Goal: Task Accomplishment & Management: Manage account settings

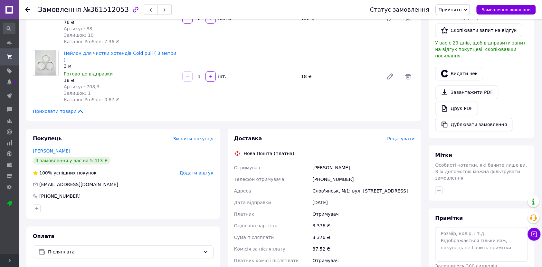
scroll to position [205, 0]
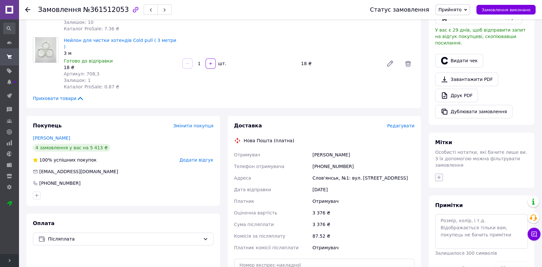
click at [441, 173] on button "button" at bounding box center [439, 177] width 8 height 8
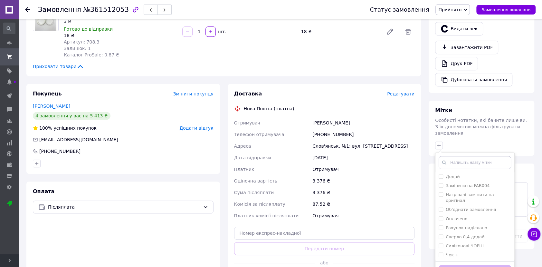
scroll to position [315, 0]
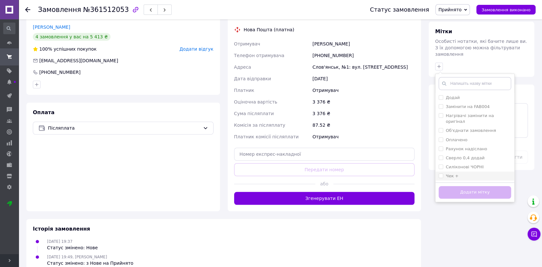
click at [456, 173] on div "Чек +" at bounding box center [452, 176] width 13 height 6
click at [443, 173] on input "Чек +" at bounding box center [440, 175] width 4 height 4
click at [449, 171] on li "Чек +" at bounding box center [474, 175] width 79 height 9
checkbox input "true"
click at [453, 186] on button "Додати мітку" at bounding box center [474, 192] width 72 height 13
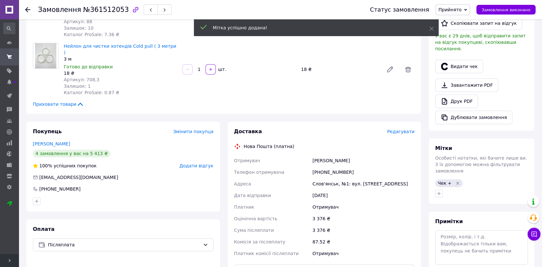
scroll to position [199, 0]
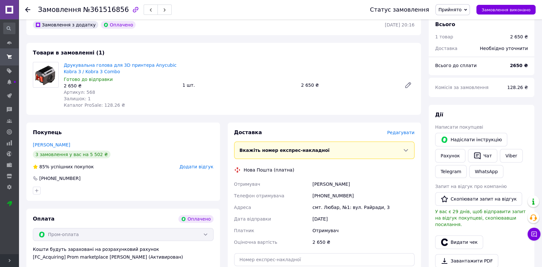
scroll to position [88, 0]
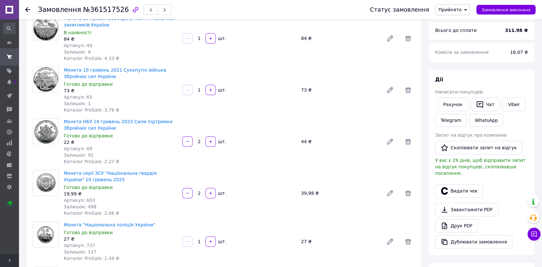
scroll to position [263, 0]
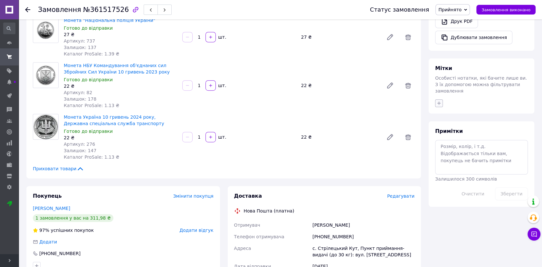
click at [439, 99] on button "button" at bounding box center [439, 103] width 8 height 8
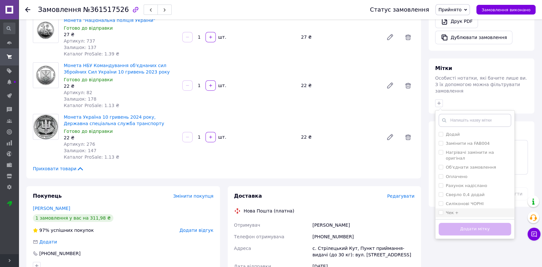
click at [447, 210] on label "Чек +" at bounding box center [452, 212] width 13 height 5
checkbox input "true"
click at [468, 222] on button "Додати мітку" at bounding box center [474, 228] width 72 height 13
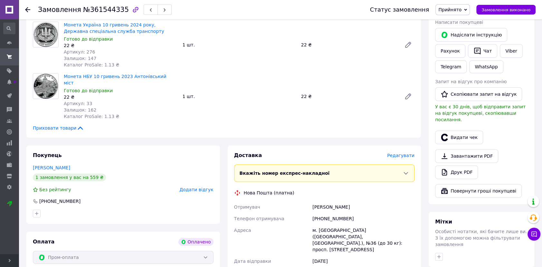
scroll to position [146, 0]
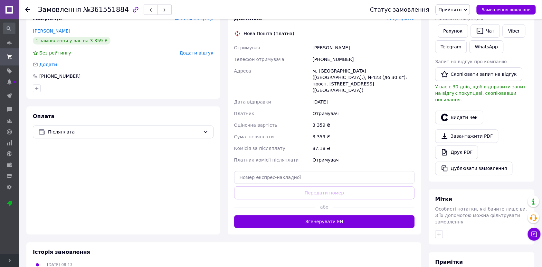
scroll to position [146, 0]
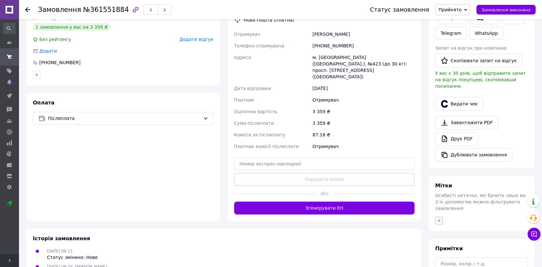
click at [437, 216] on button "button" at bounding box center [439, 220] width 8 height 8
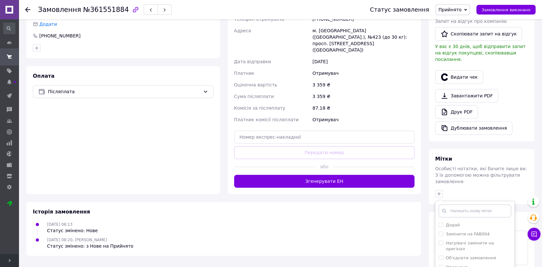
scroll to position [216, 0]
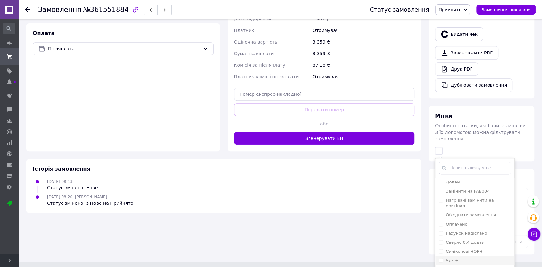
click at [448, 258] on label "Чек +" at bounding box center [452, 260] width 13 height 5
checkbox input "true"
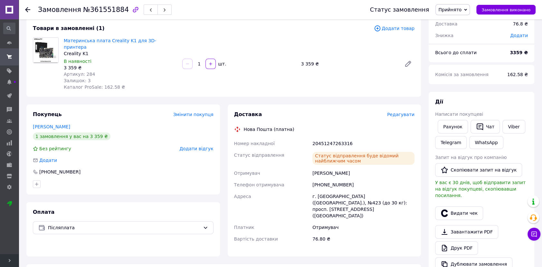
scroll to position [146, 0]
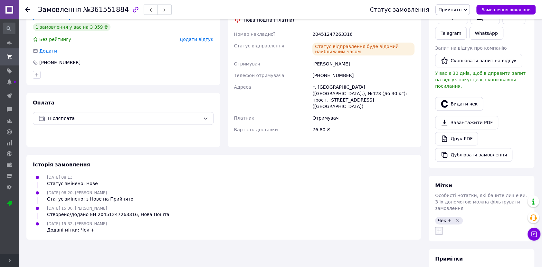
click at [442, 227] on button "button" at bounding box center [439, 231] width 8 height 8
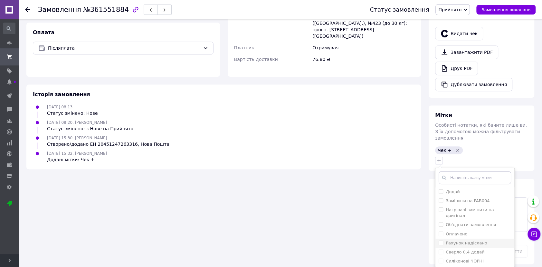
scroll to position [217, 0]
click at [391, 180] on div "Замовлення з додатку 12.09.2025 | 08:13 Товари в замовленні (1) Додати товар Ма…" at bounding box center [224, 36] width 402 height 453
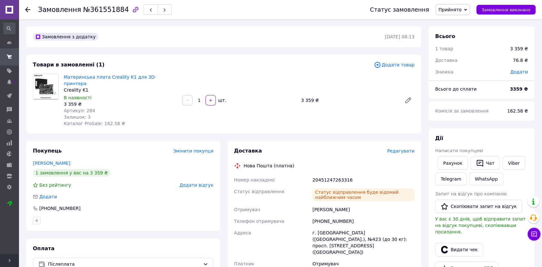
scroll to position [0, 0]
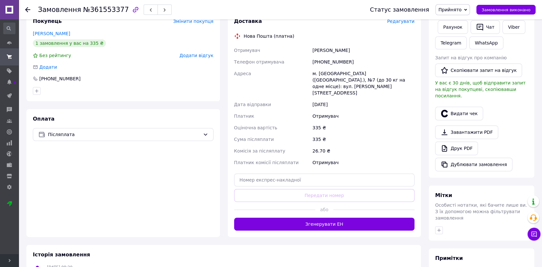
scroll to position [146, 0]
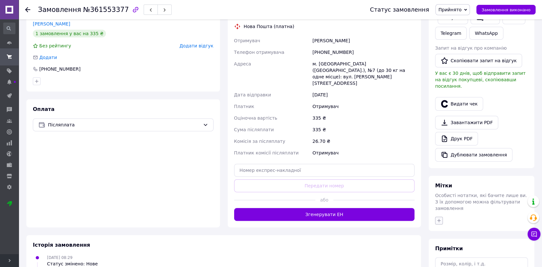
click at [440, 218] on icon "button" at bounding box center [438, 220] width 5 height 5
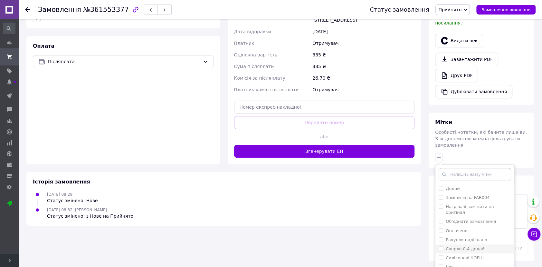
scroll to position [216, 0]
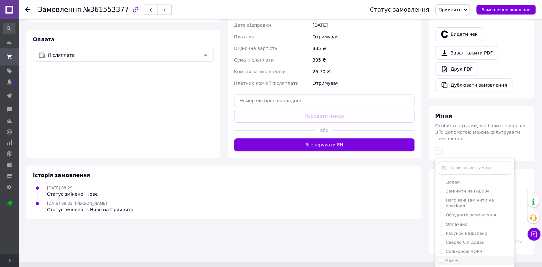
click at [463, 257] on div "Чек +" at bounding box center [474, 260] width 72 height 6
checkbox input "true"
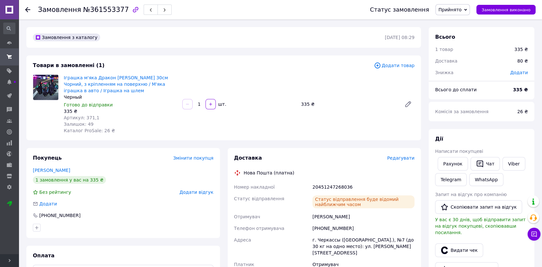
scroll to position [0, 0]
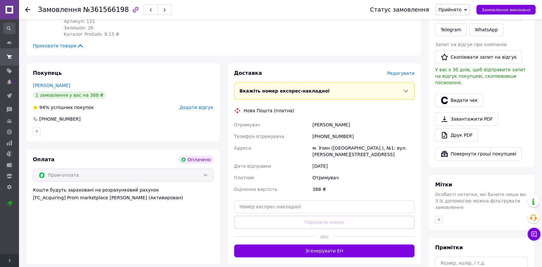
scroll to position [88, 0]
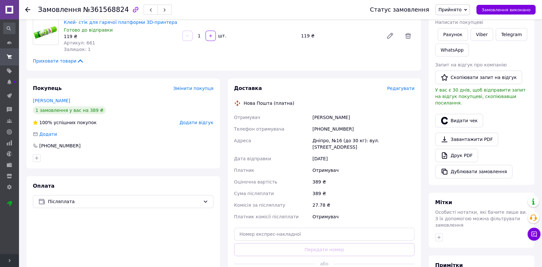
scroll to position [117, 0]
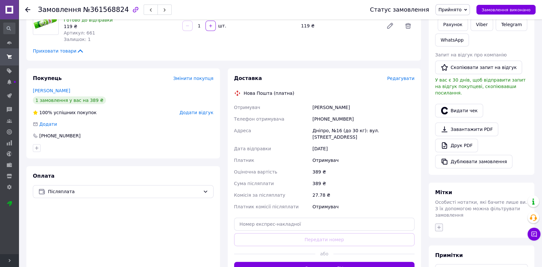
click at [438, 224] on icon "button" at bounding box center [438, 226] width 5 height 5
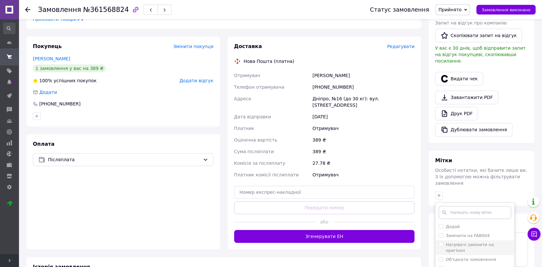
scroll to position [193, 0]
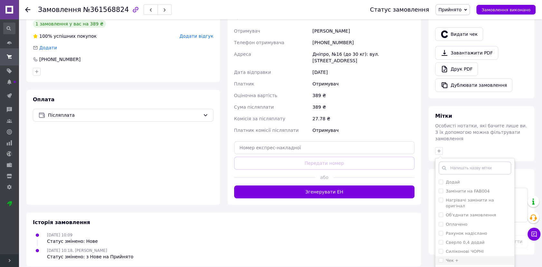
click at [458, 257] on div "Чек +" at bounding box center [474, 260] width 72 height 6
checkbox input "true"
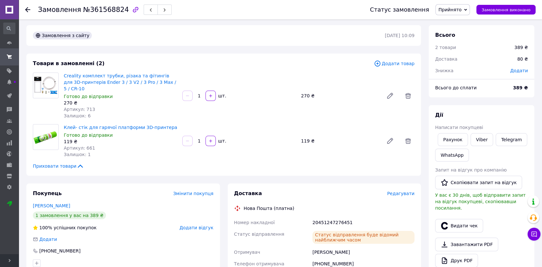
scroll to position [0, 0]
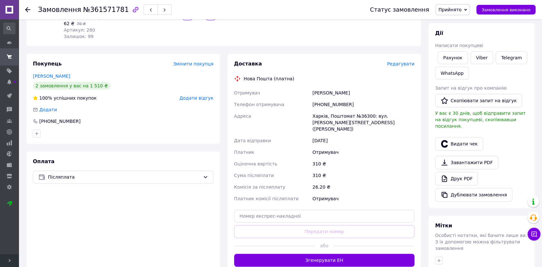
scroll to position [88, 0]
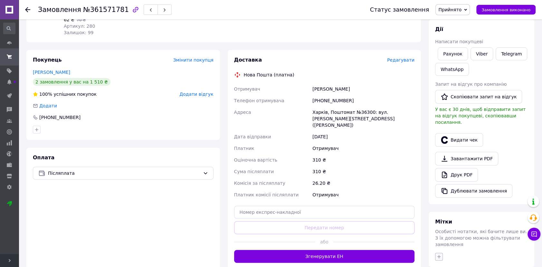
click at [437, 252] on button "button" at bounding box center [439, 256] width 8 height 8
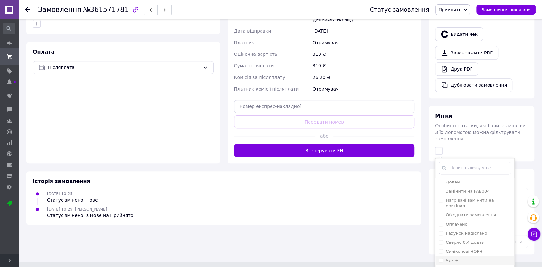
click at [457, 257] on div "Чек +" at bounding box center [474, 260] width 72 height 6
checkbox input "true"
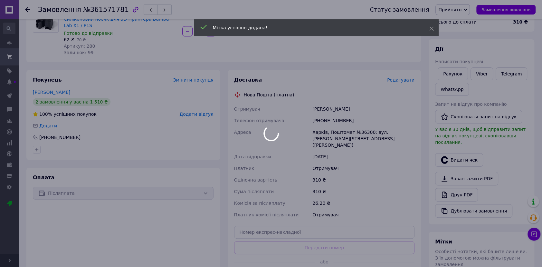
scroll to position [28, 0]
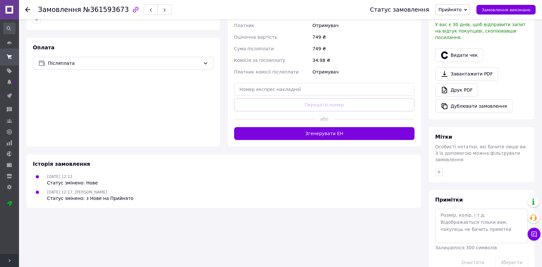
scroll to position [197, 0]
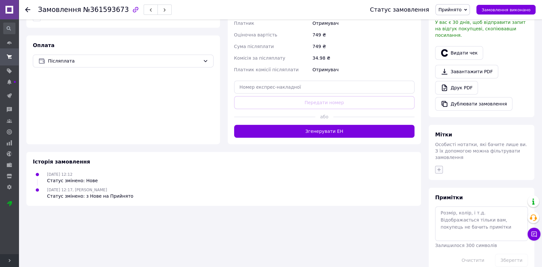
click at [439, 167] on icon "button" at bounding box center [438, 169] width 5 height 5
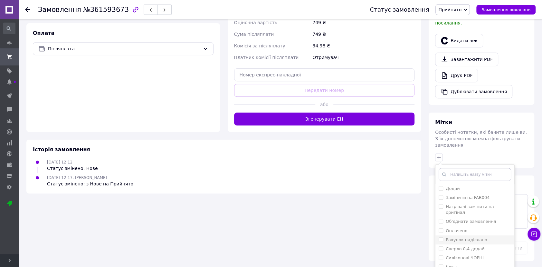
scroll to position [216, 0]
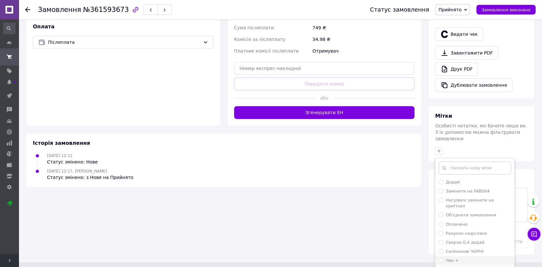
click at [460, 257] on div "Чек +" at bounding box center [474, 260] width 72 height 6
checkbox input "true"
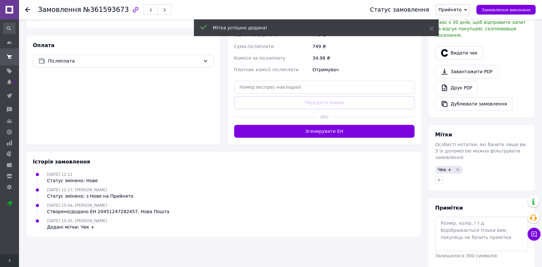
scroll to position [207, 0]
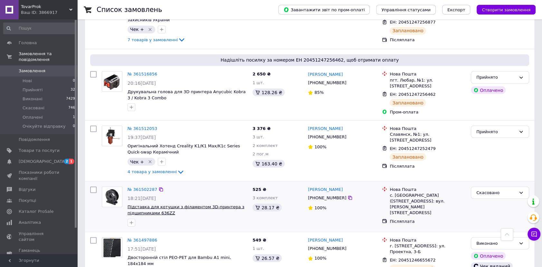
scroll to position [936, 0]
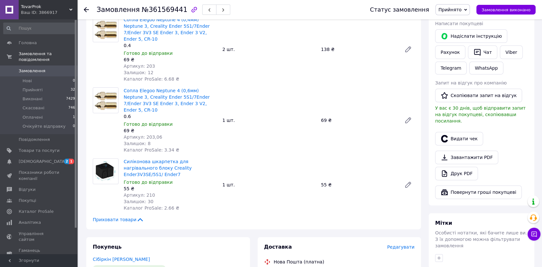
scroll to position [146, 0]
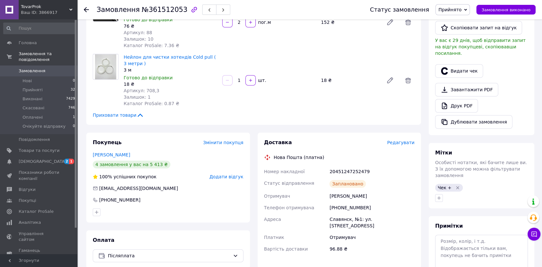
scroll to position [205, 0]
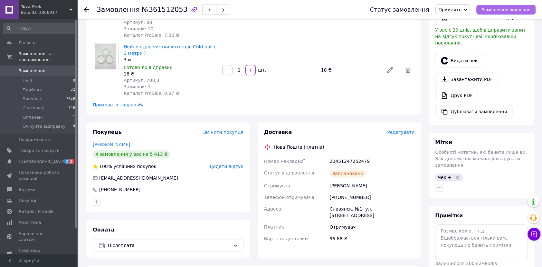
click at [518, 8] on span "Замовлення виконано" at bounding box center [505, 9] width 49 height 5
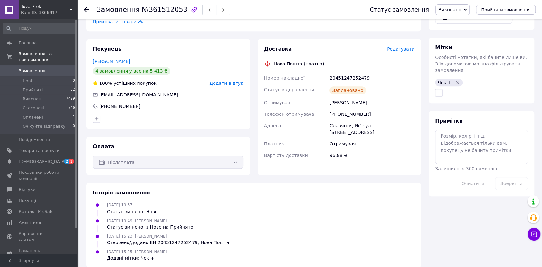
scroll to position [289, 0]
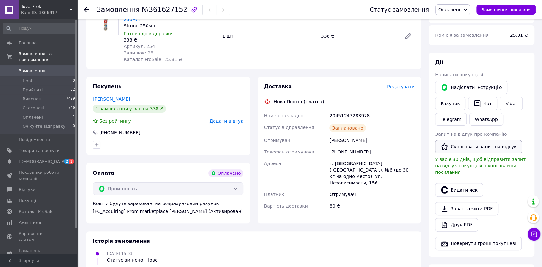
scroll to position [88, 0]
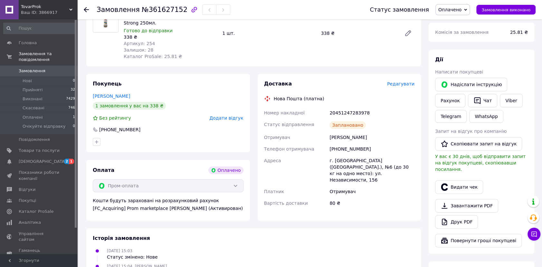
click at [465, 187] on div "Видати чек" at bounding box center [481, 187] width 95 height 16
click at [465, 184] on button "Видати чек" at bounding box center [459, 187] width 48 height 14
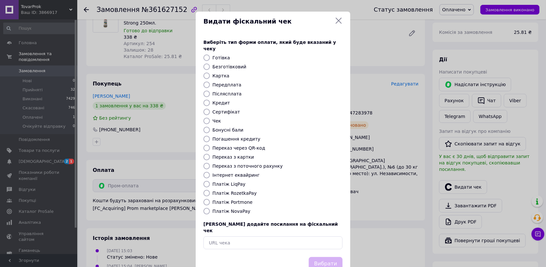
click at [241, 182] on div "Виберіть тип форми оплати, який буде вказаний у чеку Готівка Безготівковий Карт…" at bounding box center [273, 143] width 155 height 225
click at [240, 190] on label "Платіж RozetkaPay" at bounding box center [234, 192] width 44 height 5
click at [210, 190] on input "Платіж RozetkaPay" at bounding box center [206, 193] width 6 height 6
radio input "true"
click at [333, 257] on button "Вибрати" at bounding box center [326, 264] width 34 height 14
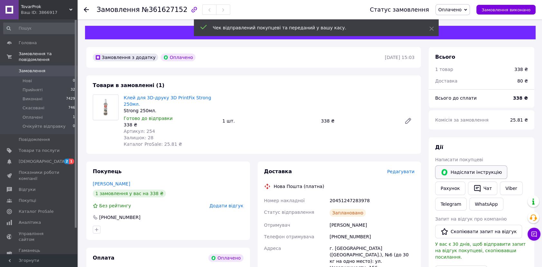
scroll to position [0, 0]
click at [515, 8] on span "Замовлення виконано" at bounding box center [505, 9] width 49 height 5
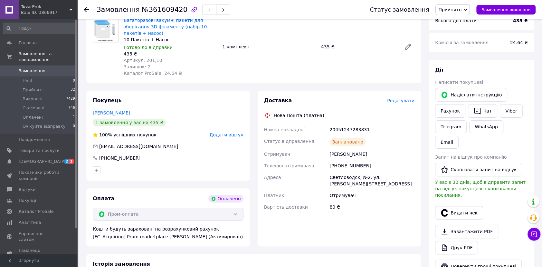
scroll to position [88, 0]
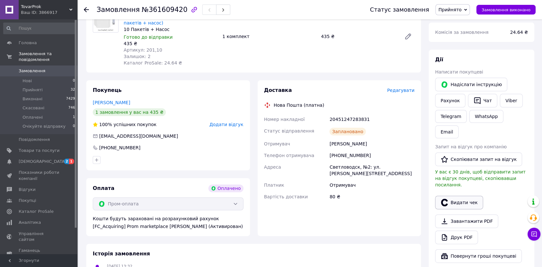
click at [465, 195] on button "Видати чек" at bounding box center [459, 202] width 48 height 14
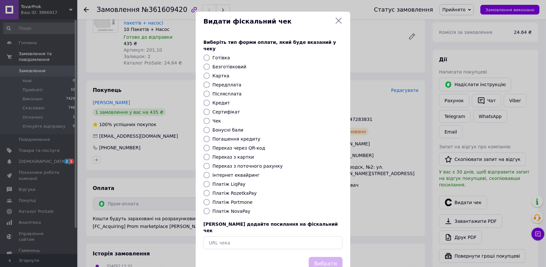
click at [216, 190] on div "Виберіть тип форми оплати, який буде вказаний у чеку Готівка Безготівковий Карт…" at bounding box center [273, 143] width 155 height 225
click at [220, 190] on label "Платіж RozetkaPay" at bounding box center [234, 192] width 44 height 5
click at [210, 190] on input "Платіж RozetkaPay" at bounding box center [206, 193] width 6 height 6
radio input "true"
click at [325, 257] on button "Вибрати" at bounding box center [326, 264] width 34 height 14
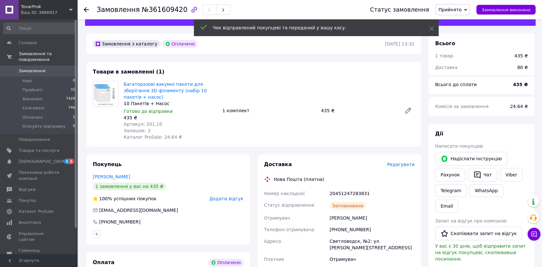
scroll to position [0, 0]
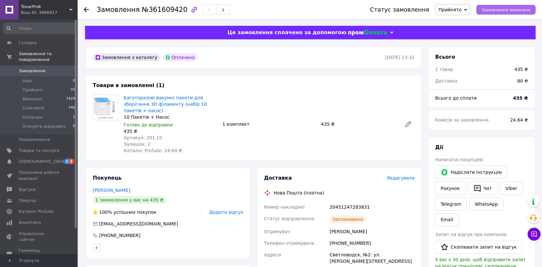
click at [497, 13] on button "Замовлення виконано" at bounding box center [505, 10] width 59 height 10
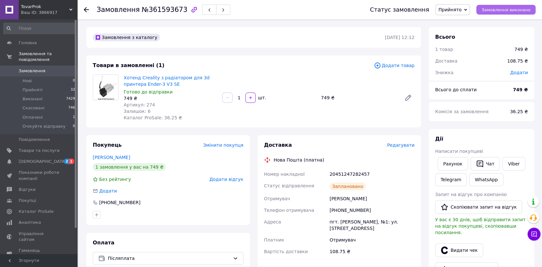
click at [506, 11] on span "Замовлення виконано" at bounding box center [505, 9] width 49 height 5
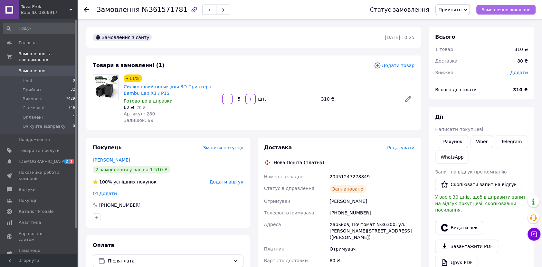
click at [487, 11] on span "Замовлення виконано" at bounding box center [505, 9] width 49 height 5
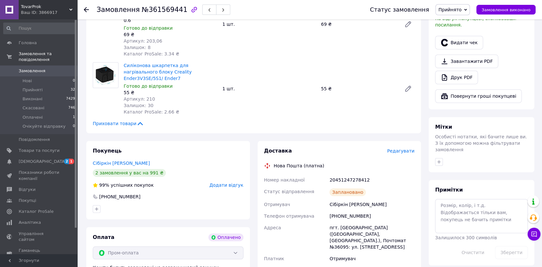
scroll to position [234, 0]
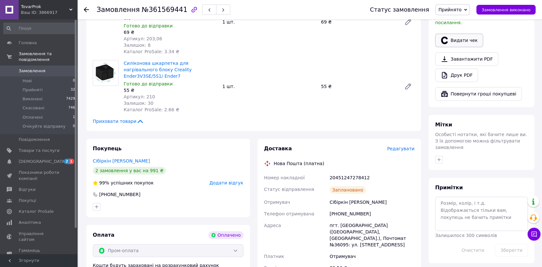
click at [444, 33] on button "Видати чек" at bounding box center [459, 40] width 48 height 14
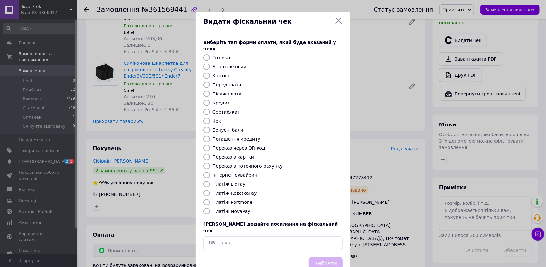
click at [244, 190] on label "Платіж RozetkaPay" at bounding box center [234, 192] width 44 height 5
click at [210, 190] on input "Платіж RozetkaPay" at bounding box center [206, 193] width 6 height 6
radio input "true"
click at [321, 257] on button "Вибрати" at bounding box center [326, 264] width 34 height 14
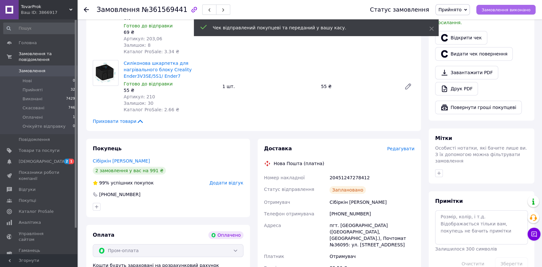
click at [521, 12] on span "Замовлення виконано" at bounding box center [505, 9] width 49 height 5
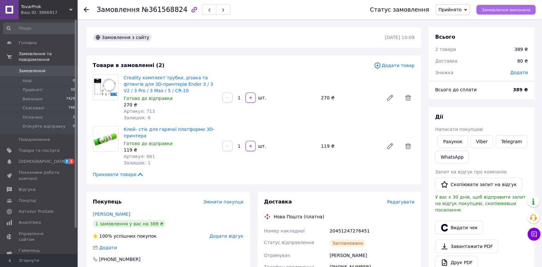
click at [523, 7] on span "Замовлення виконано" at bounding box center [505, 9] width 49 height 5
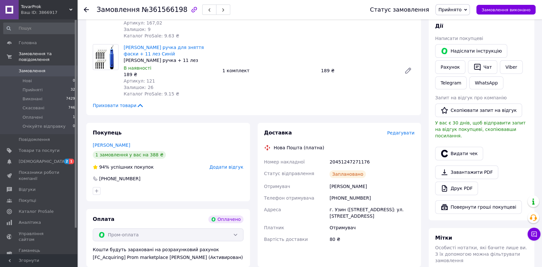
scroll to position [146, 0]
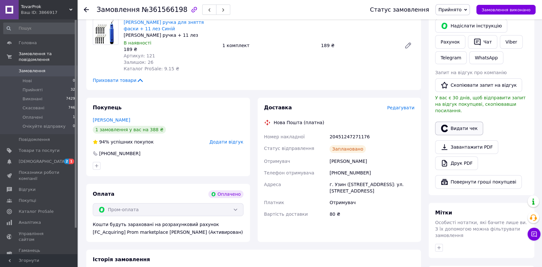
click at [464, 126] on button "Видати чек" at bounding box center [459, 128] width 48 height 14
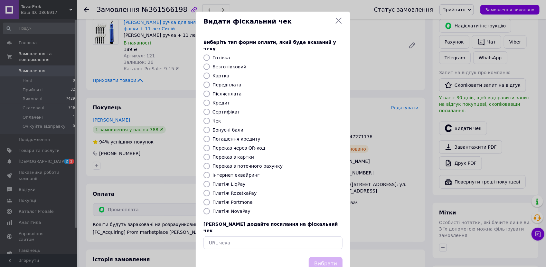
click at [226, 190] on label "Платіж RozetkaPay" at bounding box center [234, 192] width 44 height 5
click at [210, 190] on input "Платіж RozetkaPay" at bounding box center [206, 193] width 6 height 6
radio input "true"
click at [336, 257] on button "Вибрати" at bounding box center [326, 264] width 34 height 14
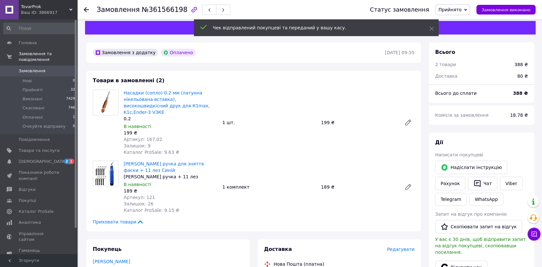
scroll to position [0, 0]
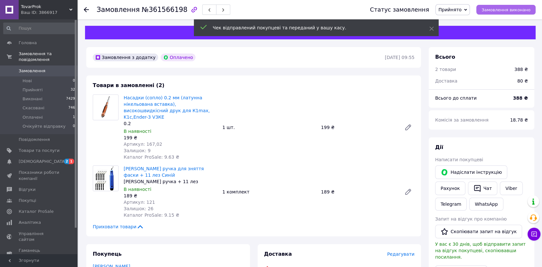
click at [496, 12] on span "Замовлення виконано" at bounding box center [505, 9] width 49 height 5
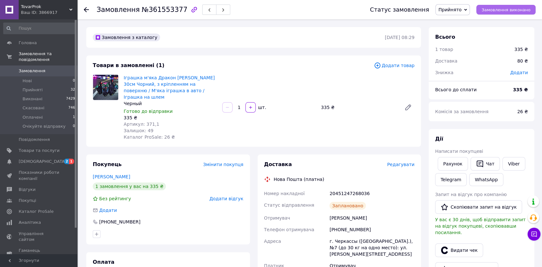
click at [499, 9] on span "Замовлення виконано" at bounding box center [505, 9] width 49 height 5
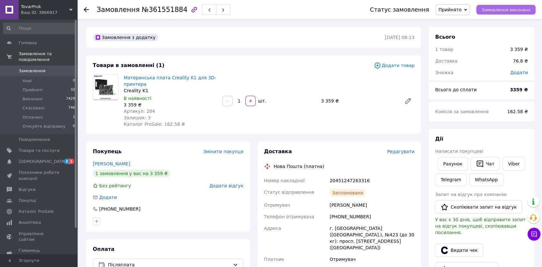
click at [512, 11] on span "Замовлення виконано" at bounding box center [505, 9] width 49 height 5
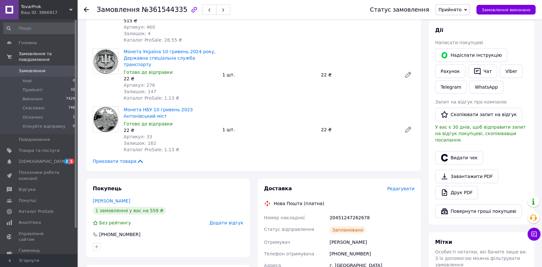
scroll to position [146, 0]
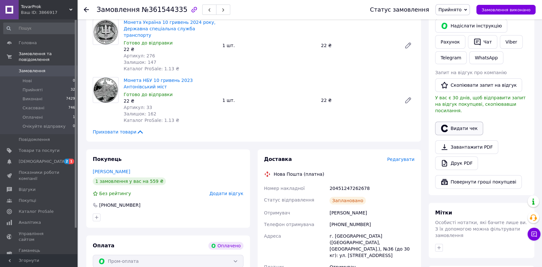
click at [469, 122] on button "Видати чек" at bounding box center [459, 128] width 48 height 14
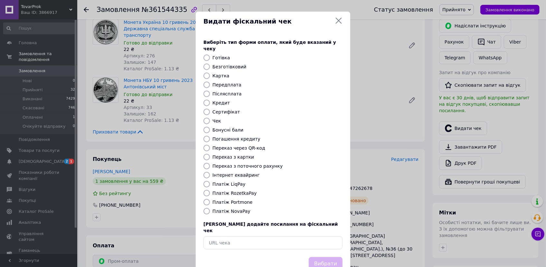
click at [232, 190] on label "Платіж RozetkaPay" at bounding box center [234, 192] width 44 height 5
click at [210, 190] on input "Платіж RozetkaPay" at bounding box center [206, 193] width 6 height 6
radio input "true"
click at [329, 257] on button "Вибрати" at bounding box center [326, 264] width 34 height 14
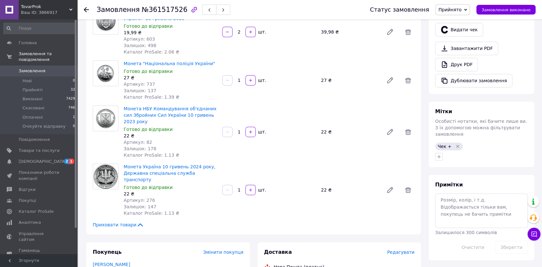
scroll to position [234, 0]
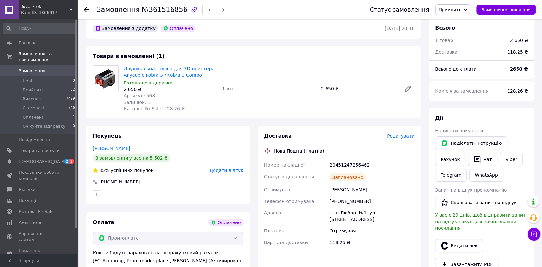
scroll to position [29, 0]
click at [466, 239] on button "Видати чек" at bounding box center [459, 246] width 48 height 14
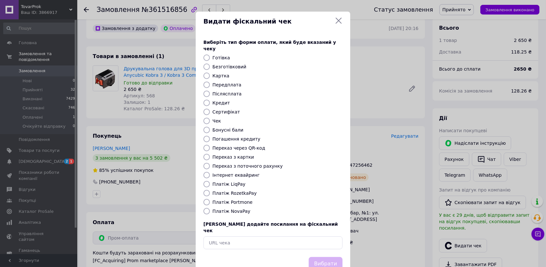
click at [244, 190] on label "Платіж RozetkaPay" at bounding box center [234, 192] width 44 height 5
click at [210, 190] on input "Платіж RozetkaPay" at bounding box center [206, 193] width 6 height 6
radio input "true"
click at [330, 257] on button "Вибрати" at bounding box center [326, 264] width 34 height 14
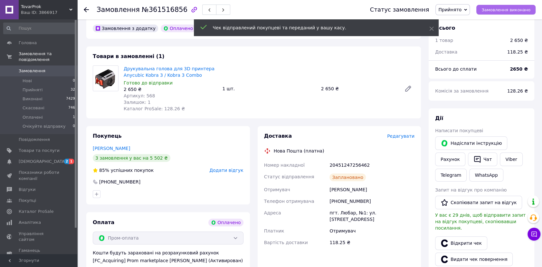
click at [511, 11] on span "Замовлення виконано" at bounding box center [505, 9] width 49 height 5
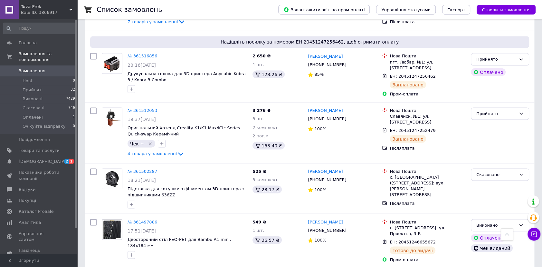
scroll to position [761, 0]
